Goal: Task Accomplishment & Management: Use online tool/utility

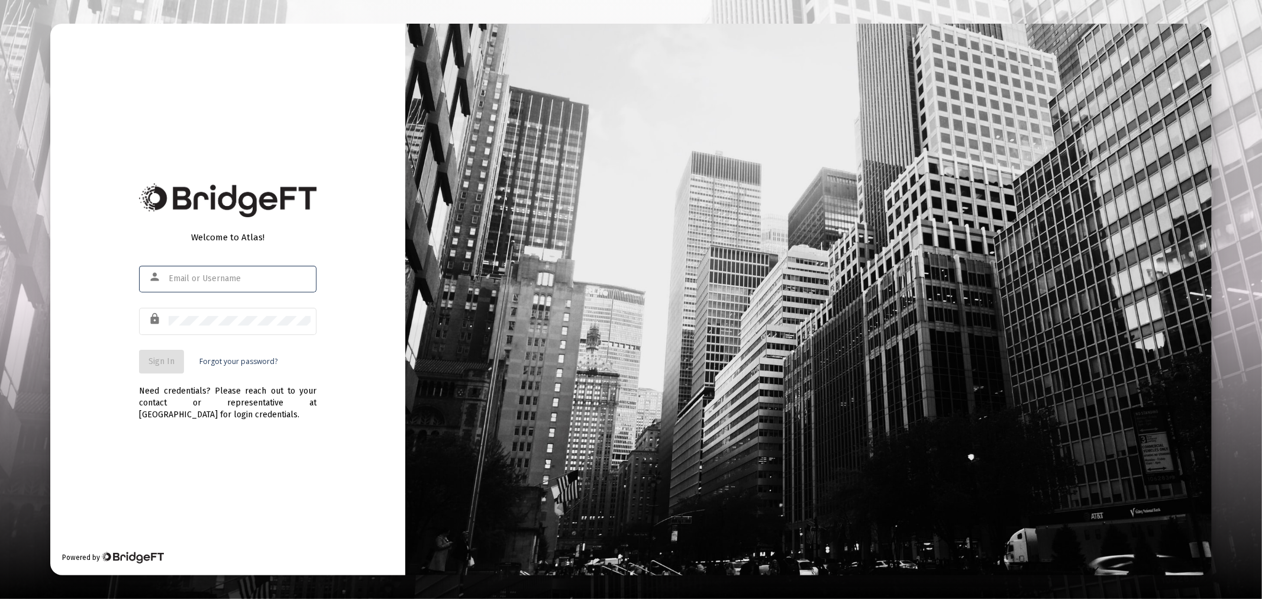
click at [209, 286] on div at bounding box center [240, 278] width 142 height 29
click at [207, 274] on input "text" at bounding box center [240, 278] width 142 height 9
type input "[PERSON_NAME][EMAIL_ADDRESS][DOMAIN_NAME]"
click at [155, 359] on span "Sign In" at bounding box center [161, 361] width 26 height 10
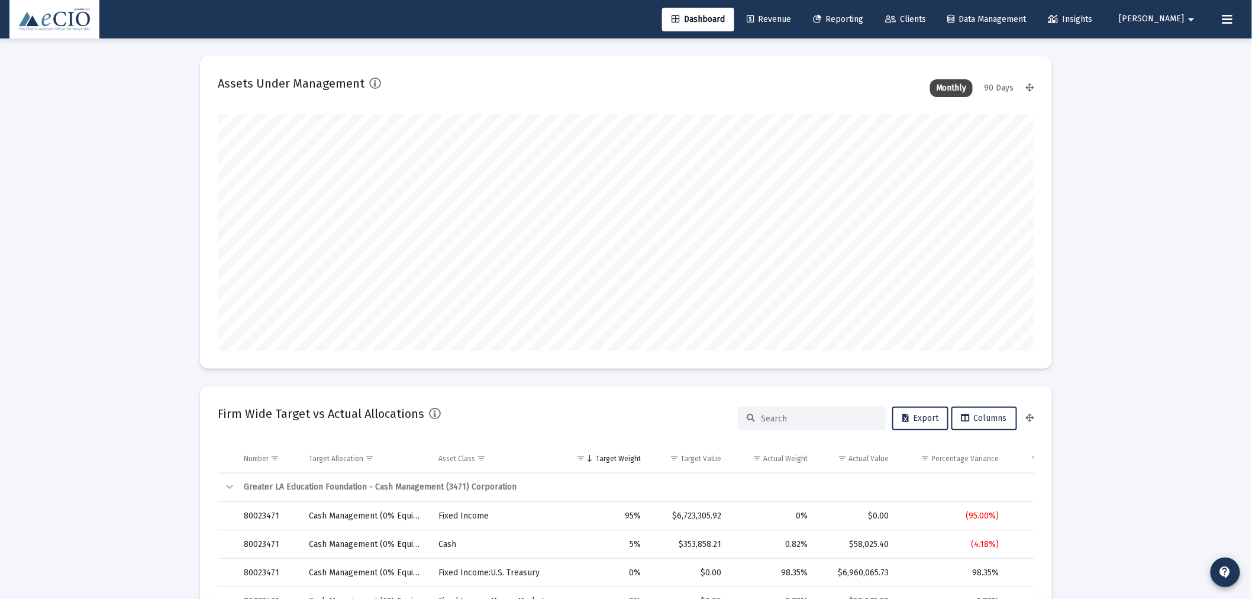
type input "[DATE]"
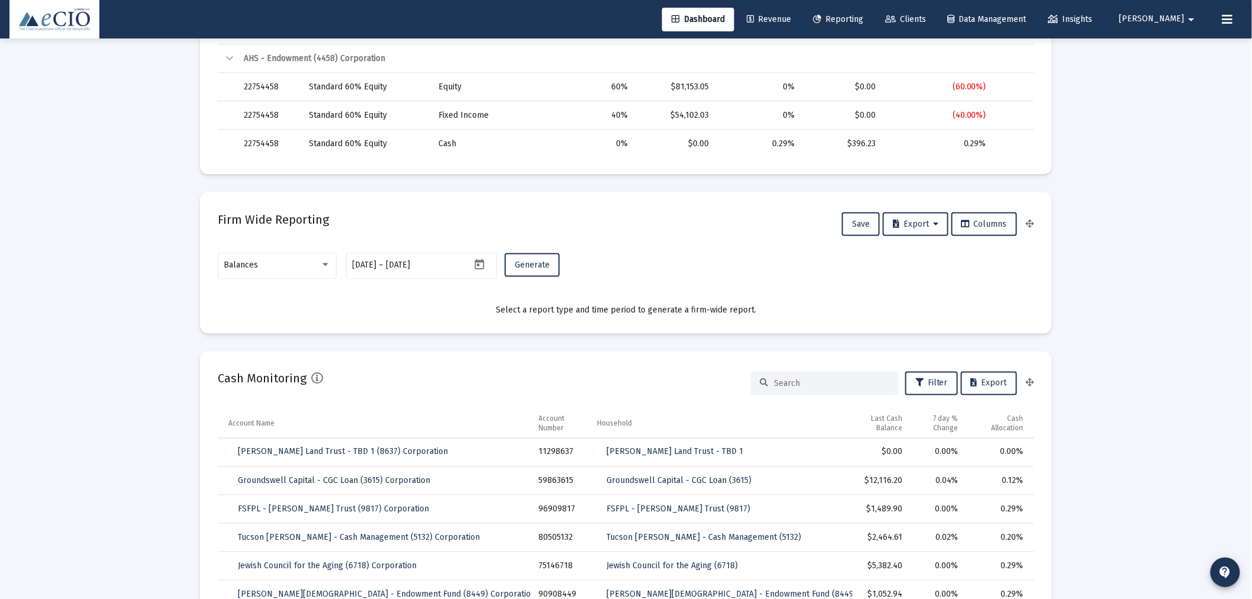
scroll to position [613, 0]
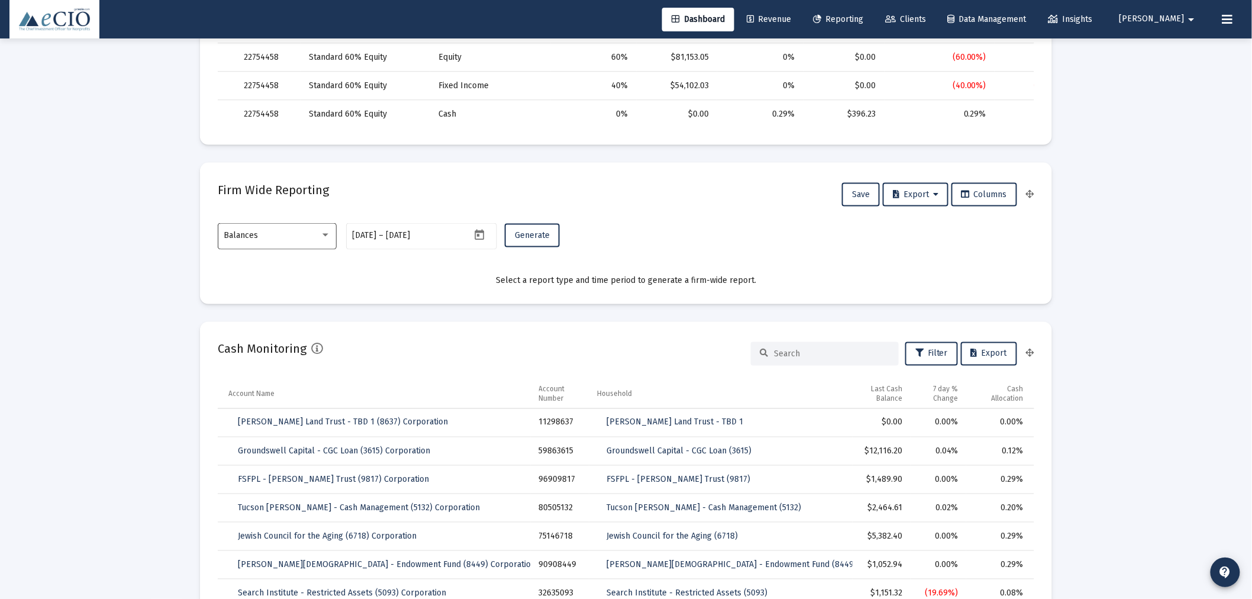
click at [304, 241] on div "Balances" at bounding box center [277, 235] width 106 height 29
click at [292, 158] on span "Transactions" at bounding box center [277, 160] width 106 height 25
click at [529, 231] on span "Generate" at bounding box center [532, 235] width 35 height 10
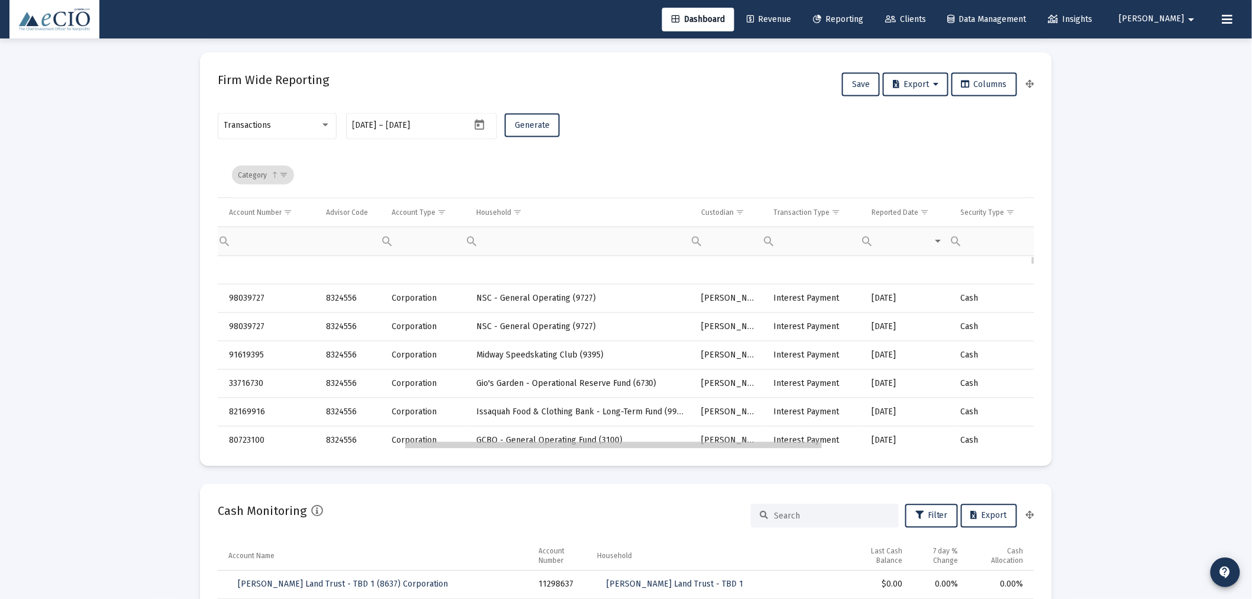
scroll to position [0, 363]
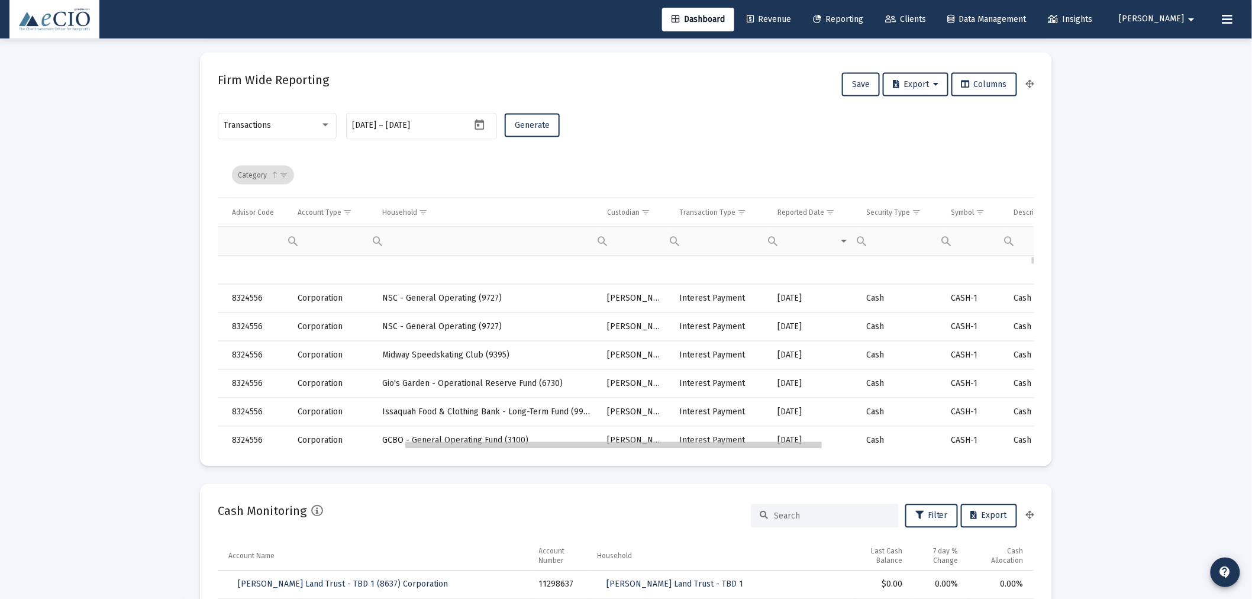
drag, startPoint x: 632, startPoint y: 445, endPoint x: 824, endPoint y: 450, distance: 192.3
click at [743, 212] on span "Show filter options for column 'Transaction Type'" at bounding box center [742, 212] width 9 height 9
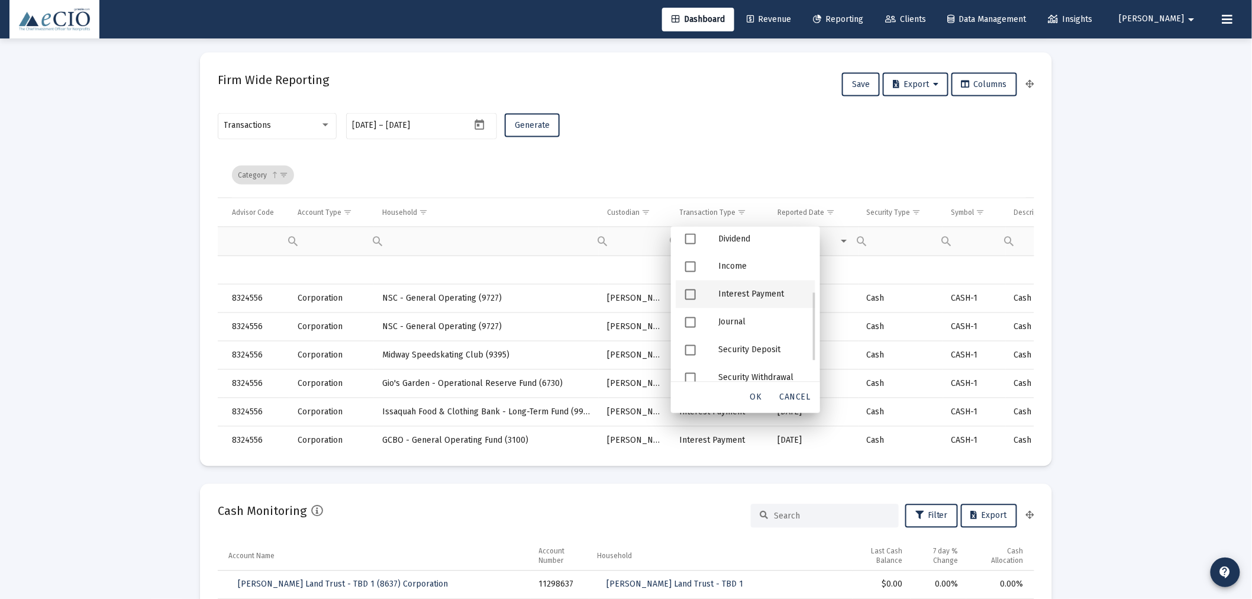
scroll to position [164, 0]
click at [731, 306] on div "Security Deposit" at bounding box center [762, 307] width 106 height 28
click at [760, 392] on span "OK" at bounding box center [756, 397] width 12 height 10
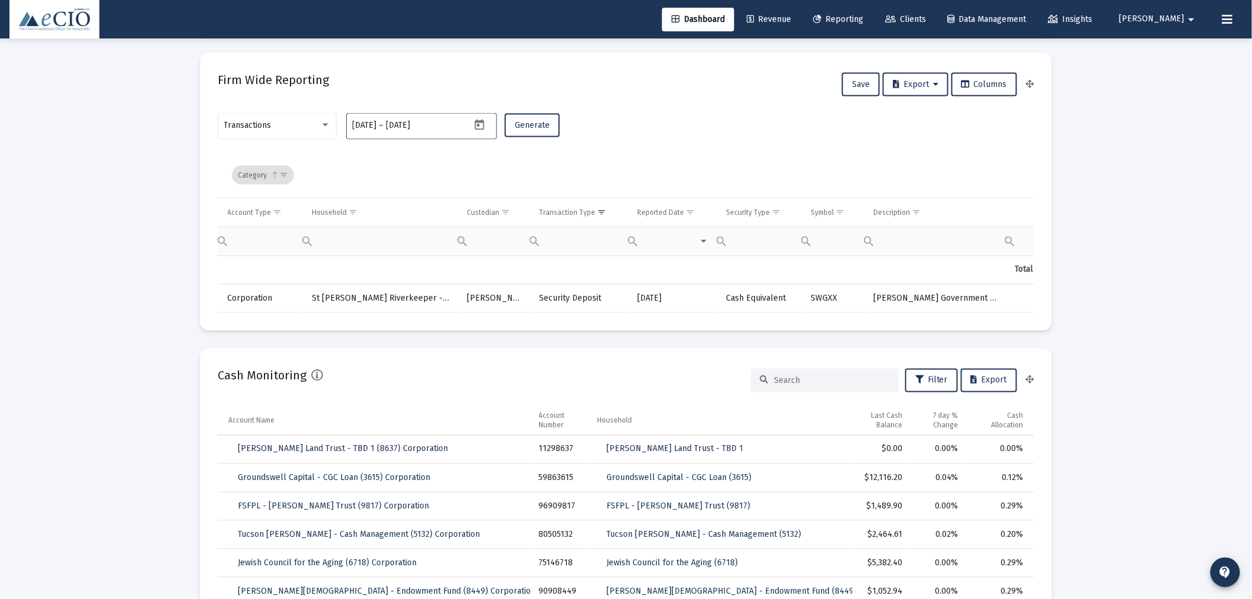
click at [478, 122] on icon "Open calendar" at bounding box center [478, 124] width 9 height 11
click at [392, 285] on div "15" at bounding box center [386, 288] width 21 height 21
type input "[DATE]"
click at [416, 285] on div "16" at bounding box center [409, 288] width 21 height 21
type input "[DATE]"
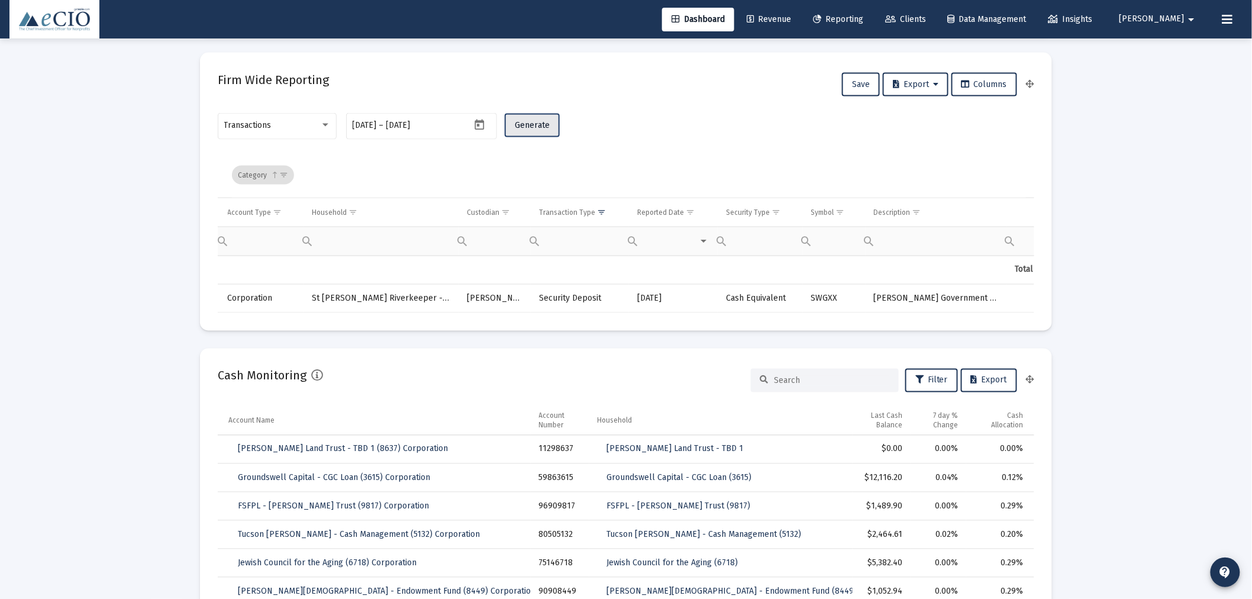
click at [528, 128] on span "Generate" at bounding box center [532, 125] width 35 height 10
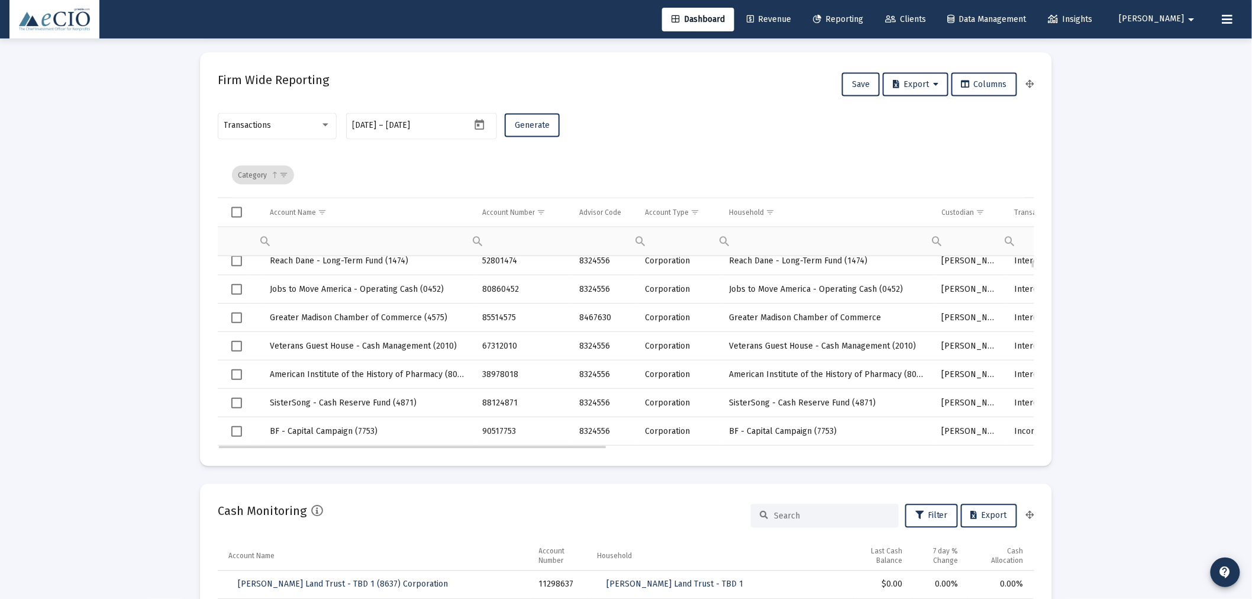
drag, startPoint x: 588, startPoint y: 444, endPoint x: 741, endPoint y: 445, distance: 153.2
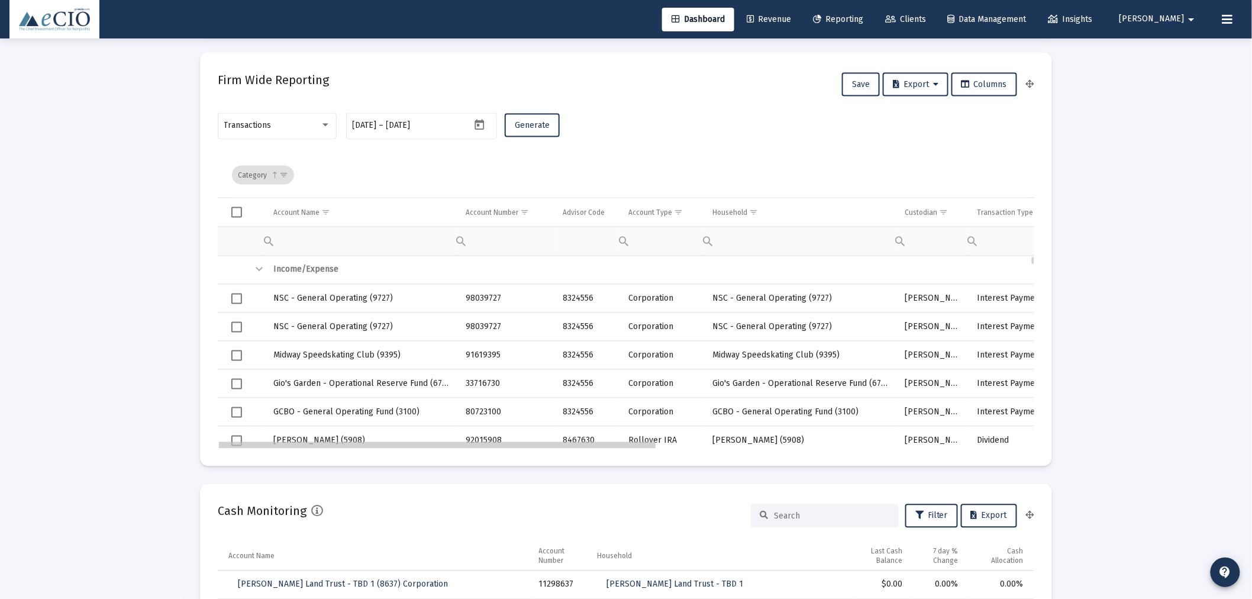
scroll to position [0, 162]
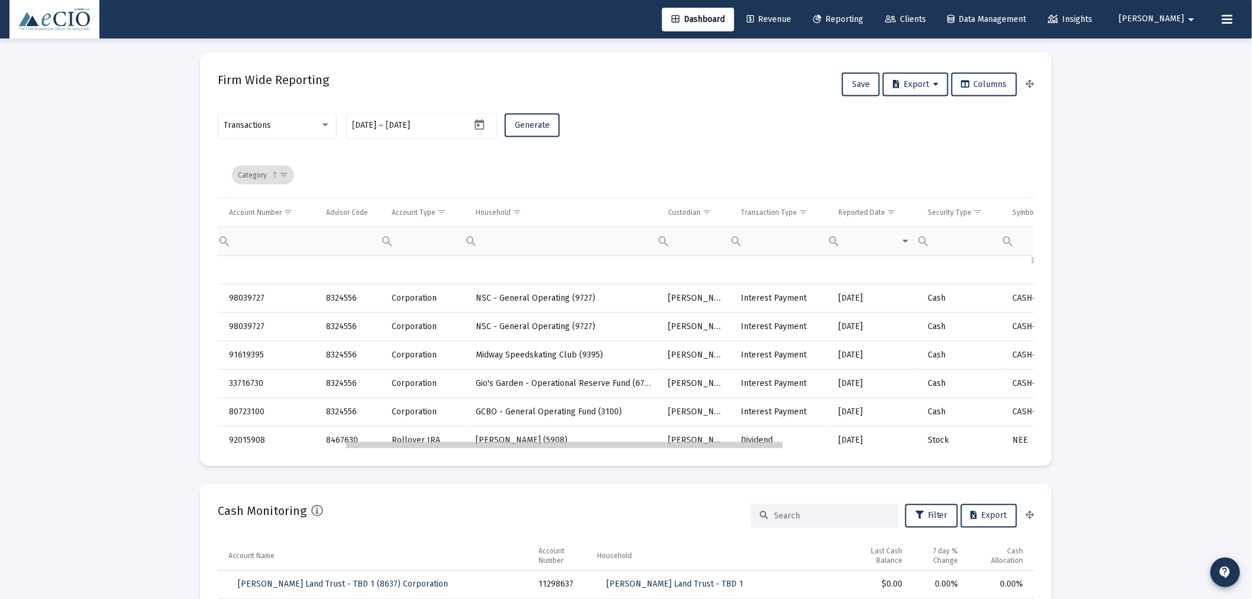
drag, startPoint x: 584, startPoint y: 442, endPoint x: 717, endPoint y: 460, distance: 133.8
click at [799, 208] on span "Show filter options for column 'Transaction Type'" at bounding box center [803, 212] width 9 height 9
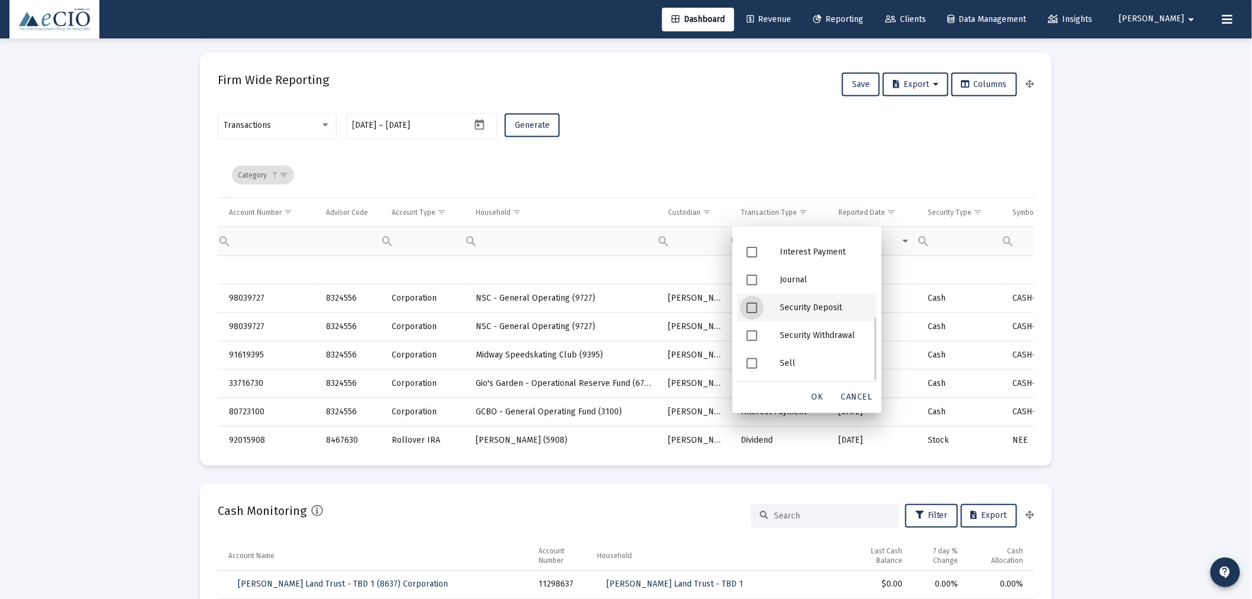
click at [785, 296] on div "Security Deposit" at bounding box center [823, 307] width 106 height 28
click at [817, 393] on span "OK" at bounding box center [818, 397] width 12 height 10
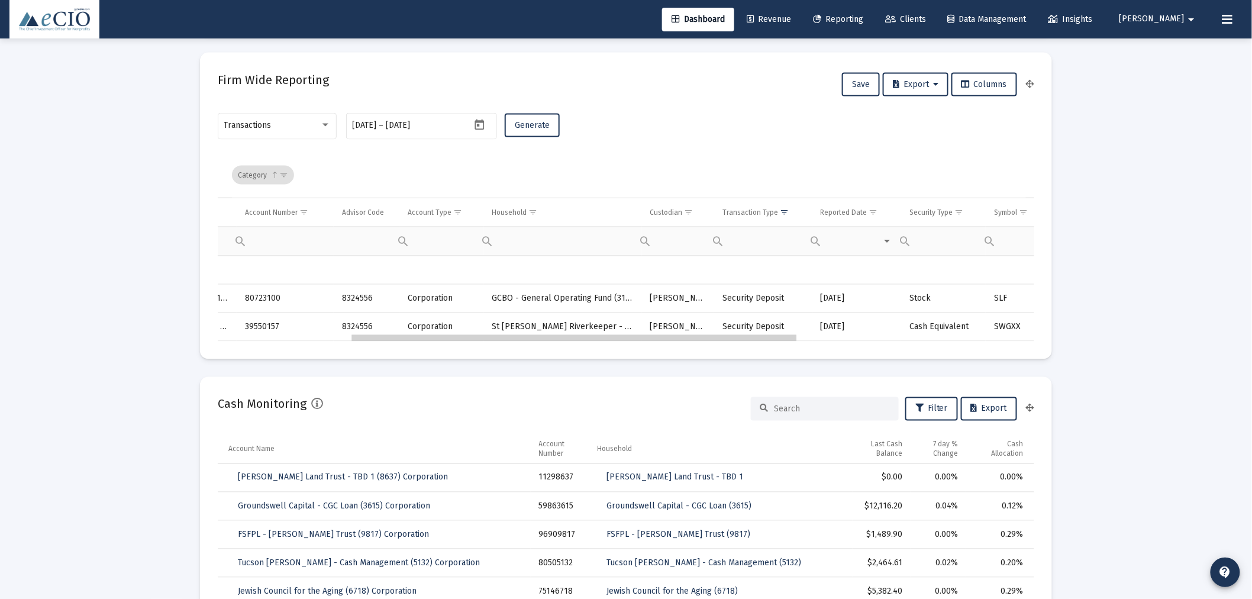
drag, startPoint x: 734, startPoint y: 339, endPoint x: 712, endPoint y: 351, distance: 25.4
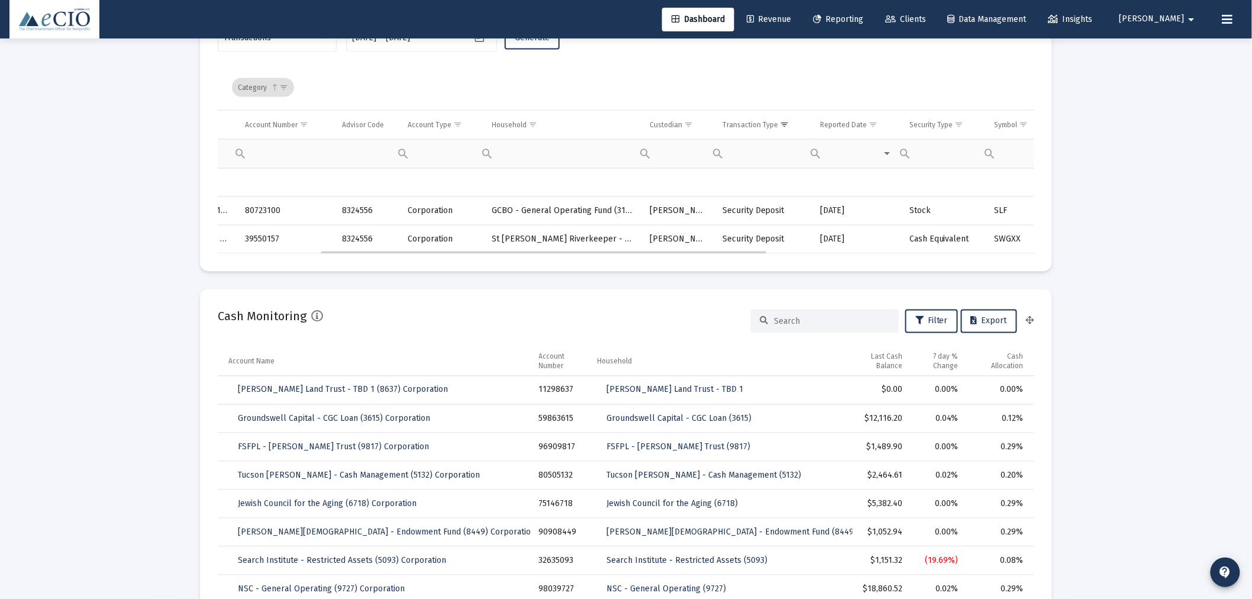
drag, startPoint x: 537, startPoint y: 250, endPoint x: 374, endPoint y: 234, distance: 164.1
